Goal: Use online tool/utility: Utilize a website feature to perform a specific function

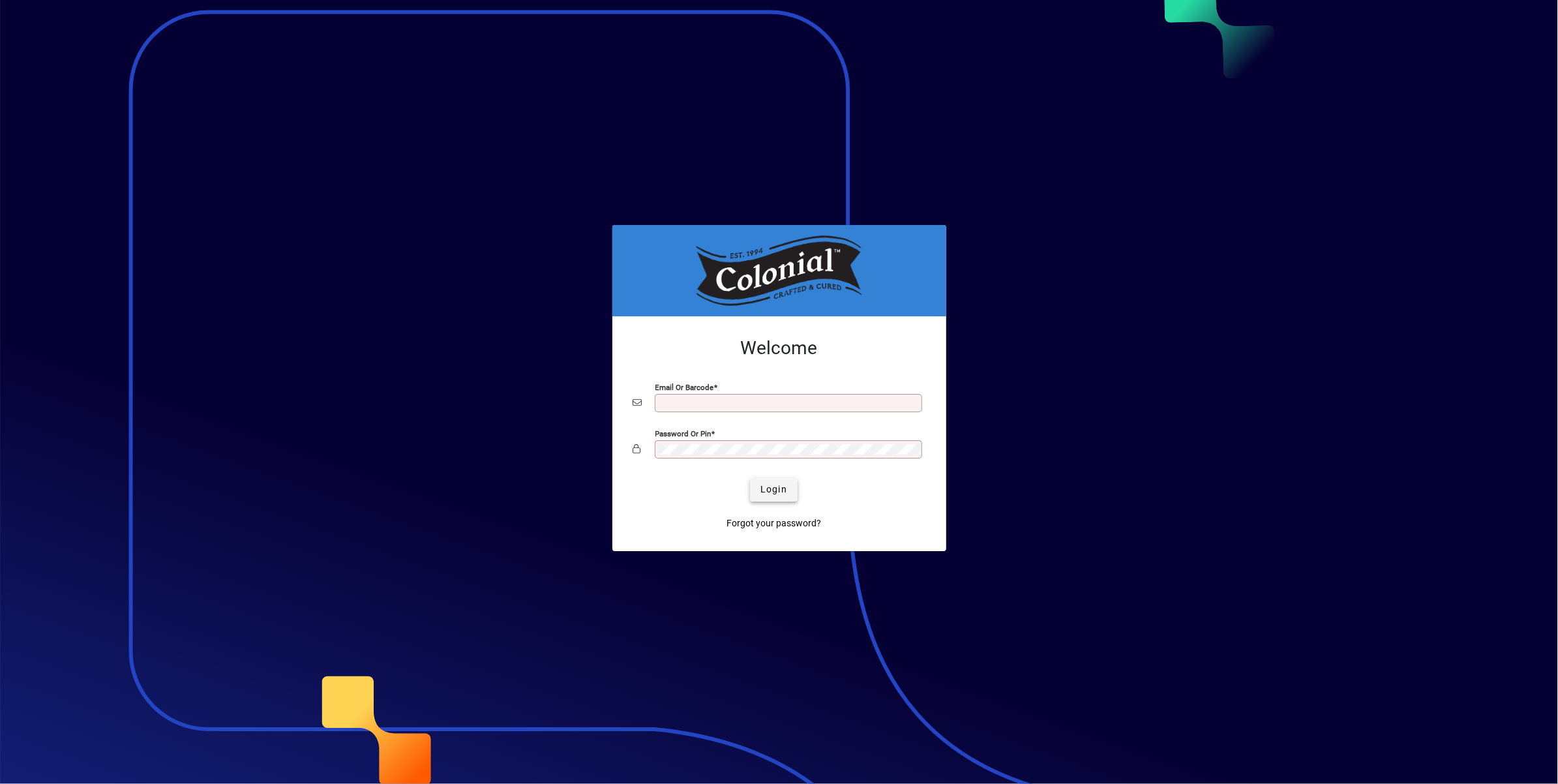
type input "**********"
click at [775, 490] on span "Login" at bounding box center [774, 489] width 27 height 14
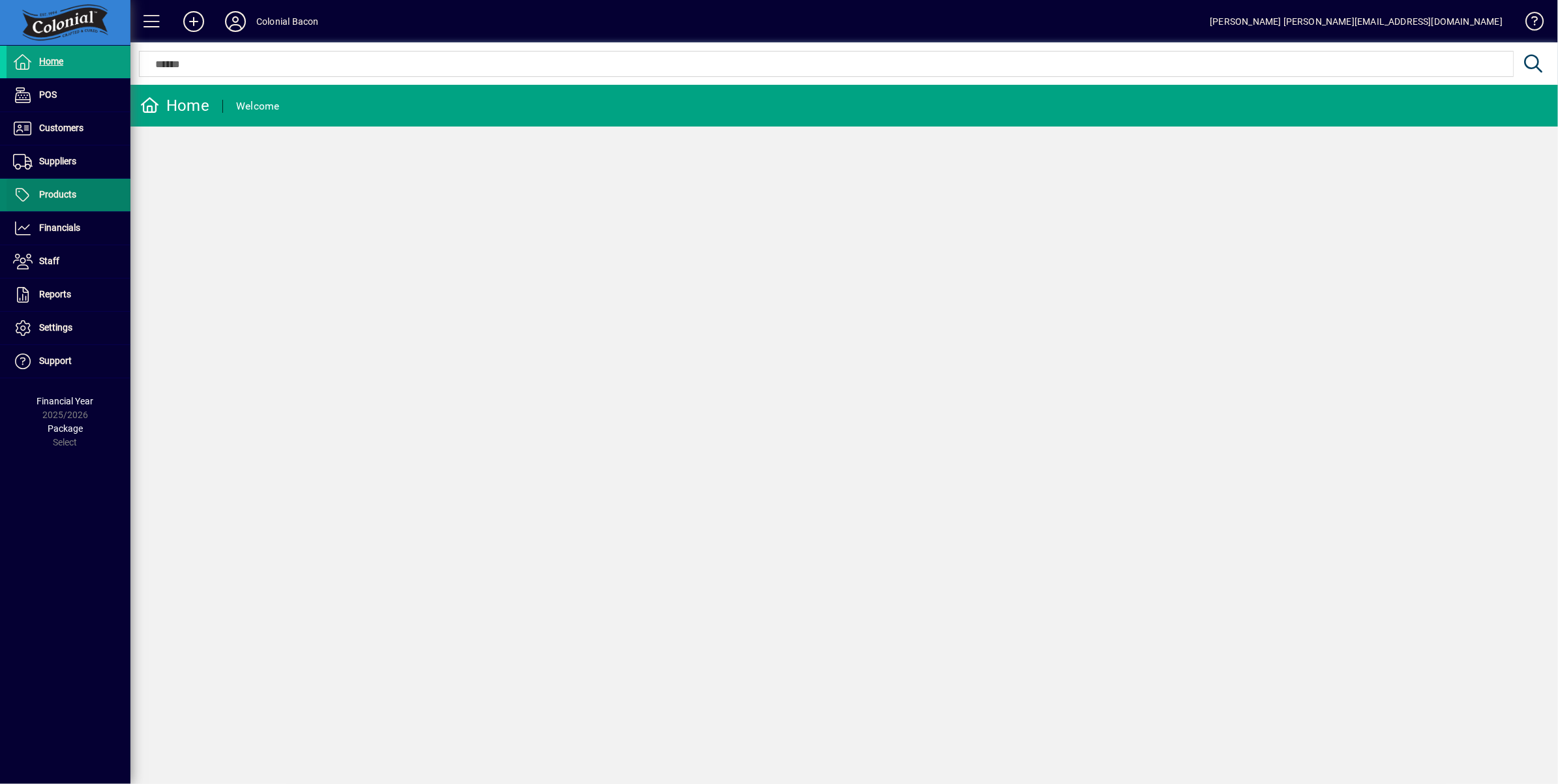
click at [60, 204] on span at bounding box center [68, 194] width 124 height 31
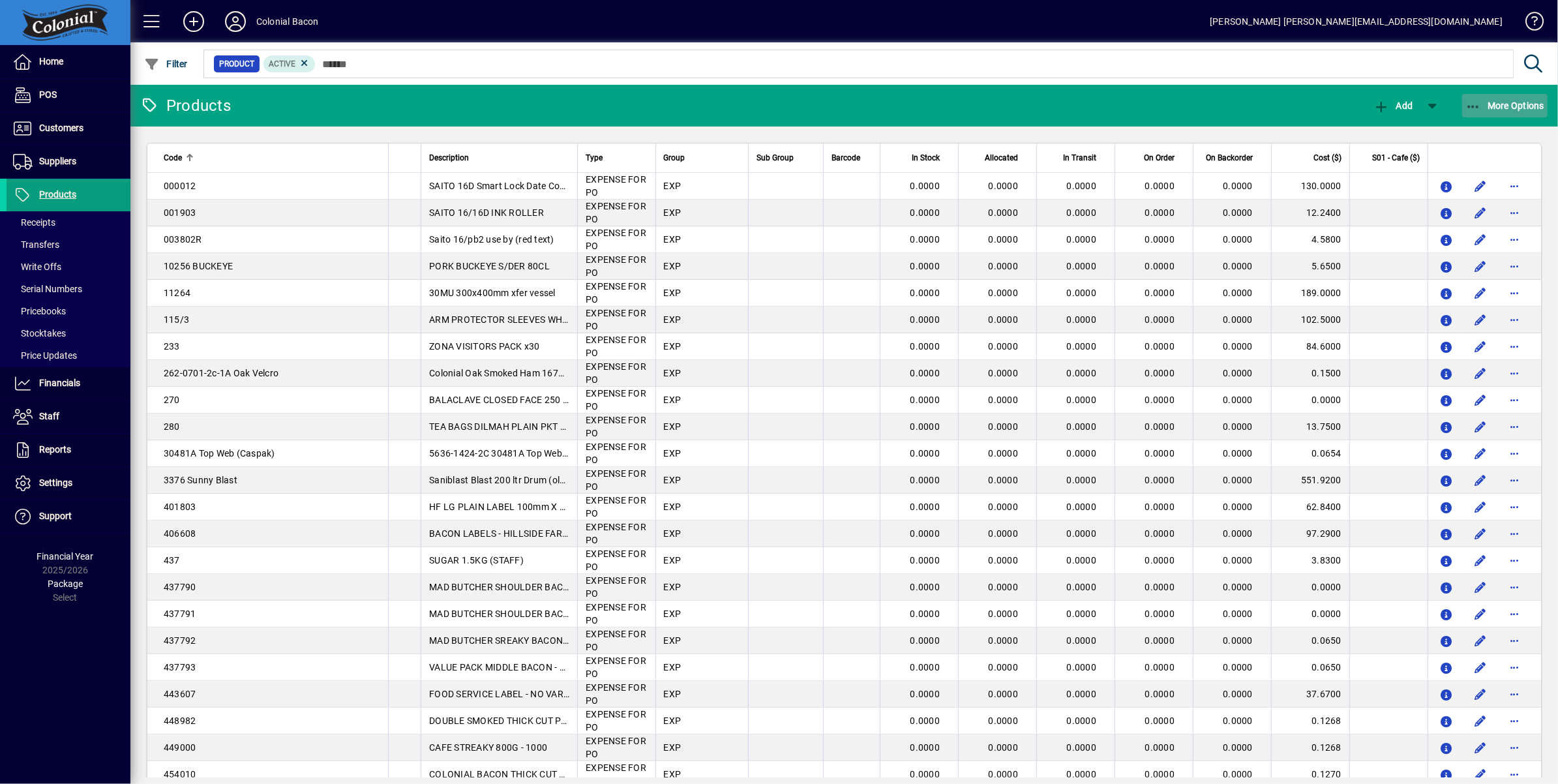
click at [1512, 103] on span "More Options" at bounding box center [1505, 106] width 79 height 10
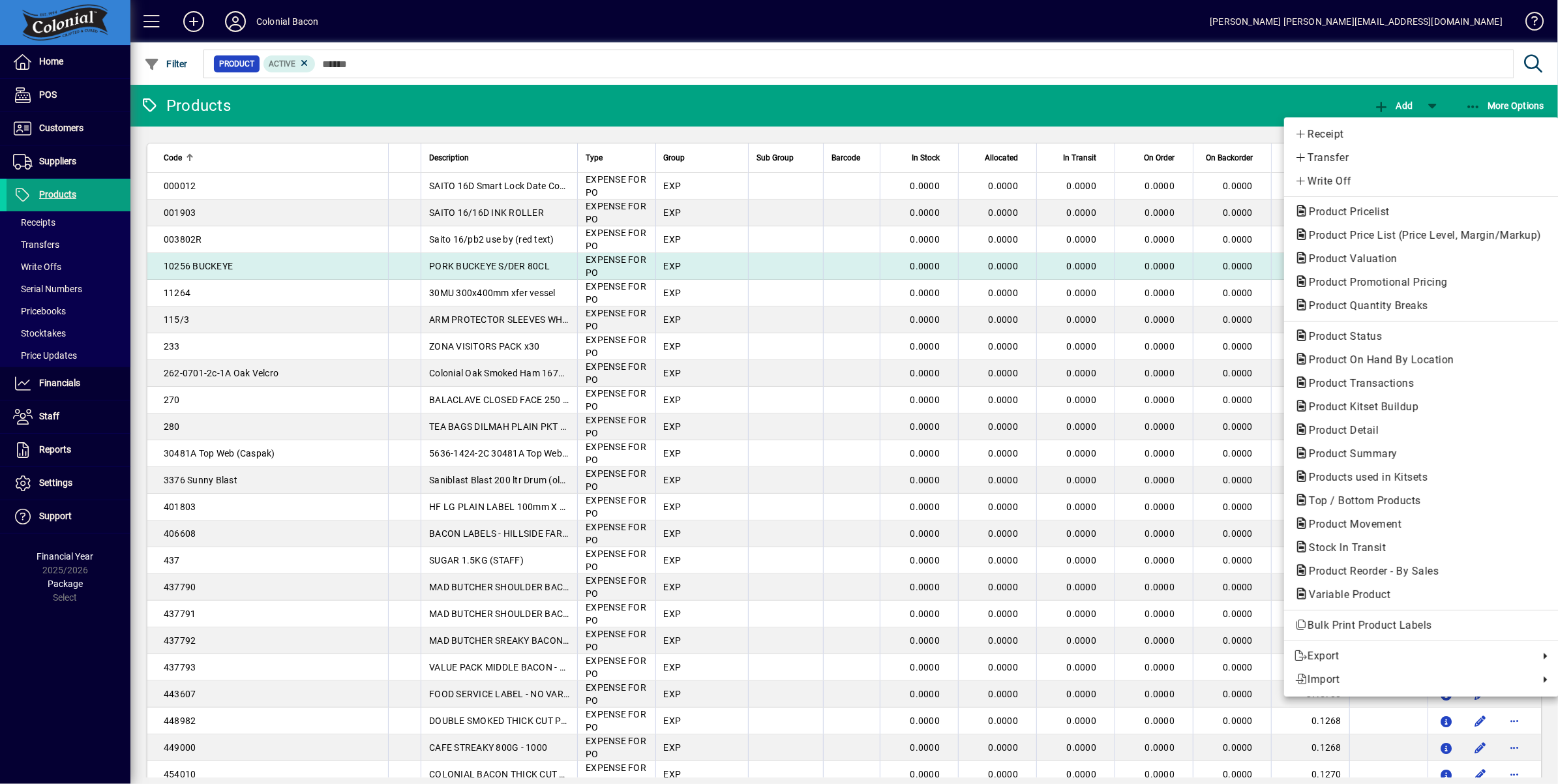
click at [1361, 262] on span "Product Valuation" at bounding box center [1349, 259] width 110 height 13
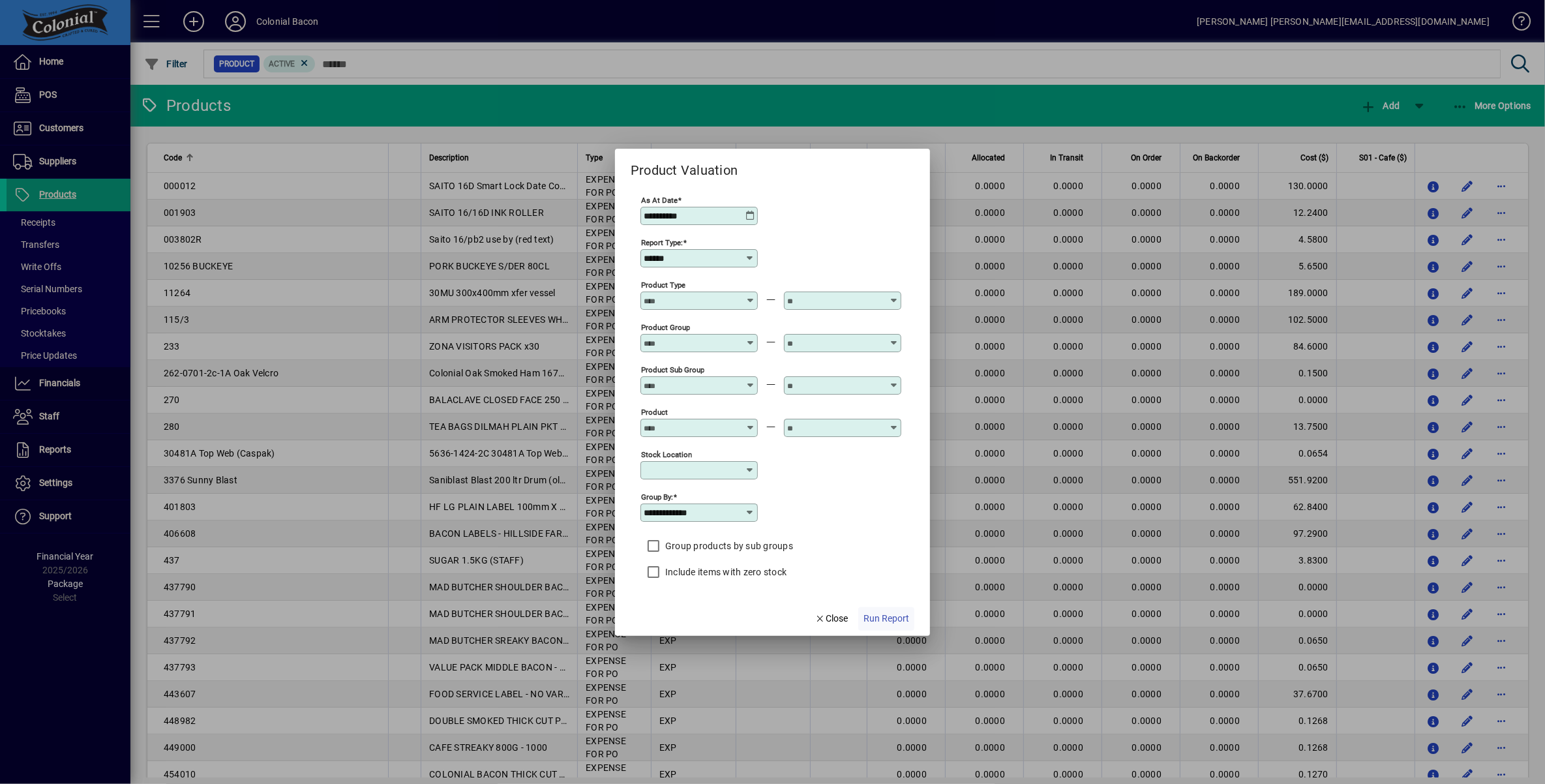
click at [878, 622] on span "Run Report" at bounding box center [887, 618] width 46 height 14
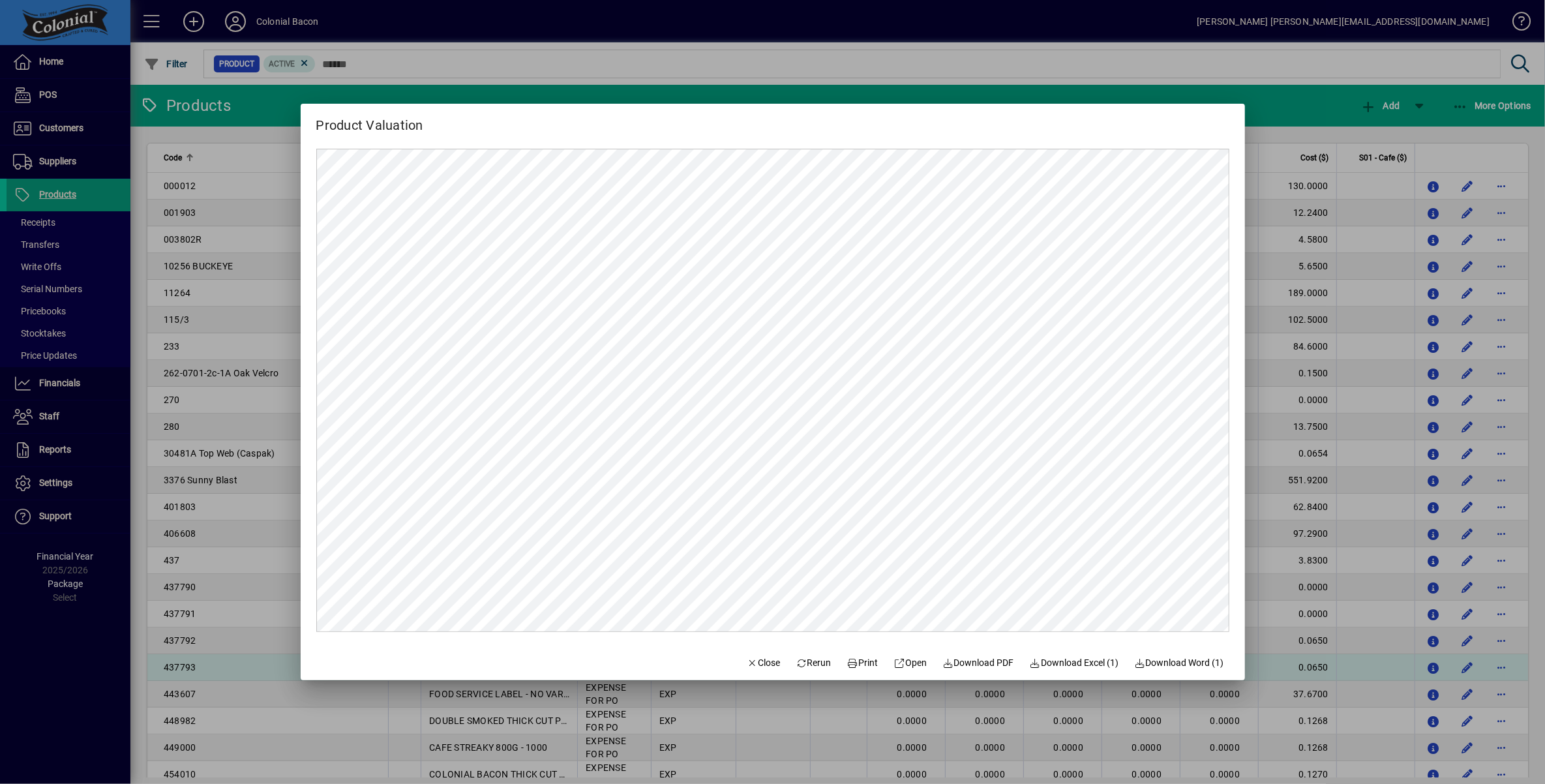
click at [751, 664] on span "Close" at bounding box center [764, 662] width 34 height 14
